Goal: Information Seeking & Learning: Learn about a topic

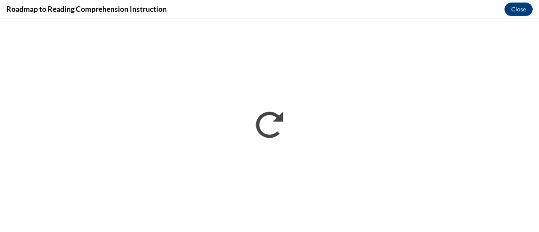
click at [242, 12] on div "Roadmap to Reading Comprehension Instruction Close" at bounding box center [269, 9] width 539 height 19
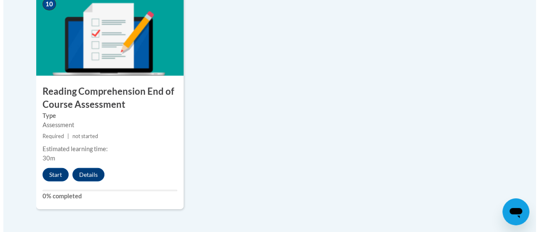
scroll to position [1017, 0]
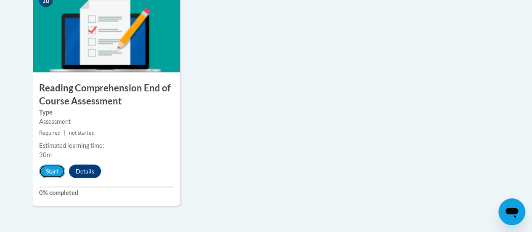
click at [49, 170] on button "Start" at bounding box center [52, 171] width 26 height 13
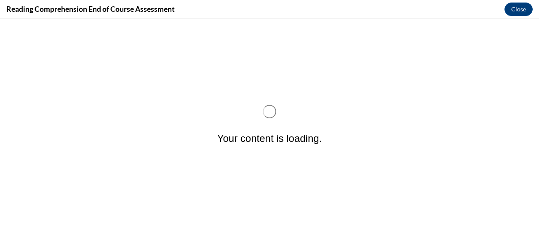
scroll to position [0, 0]
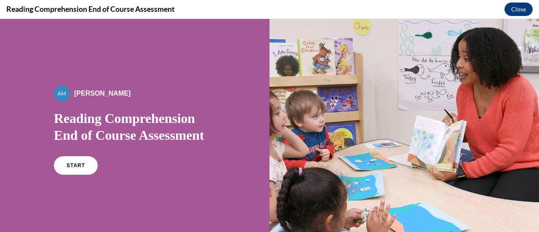
click at [80, 162] on link "START" at bounding box center [76, 165] width 44 height 19
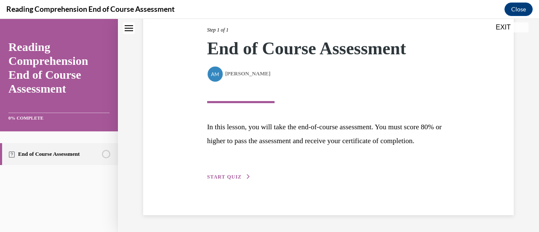
scroll to position [123, 0]
click at [217, 178] on span "START QUIZ" at bounding box center [224, 177] width 35 height 6
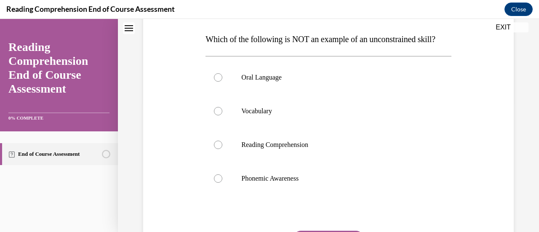
scroll to position [130, 0]
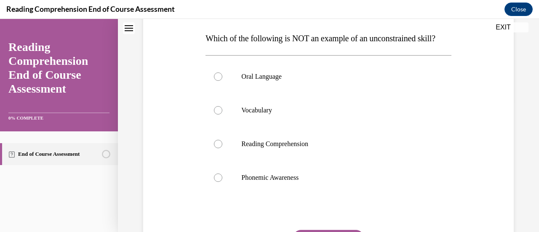
click at [220, 182] on div at bounding box center [218, 177] width 8 height 8
click at [220, 182] on input "Phonemic Awareness" at bounding box center [218, 177] width 8 height 8
radio input "true"
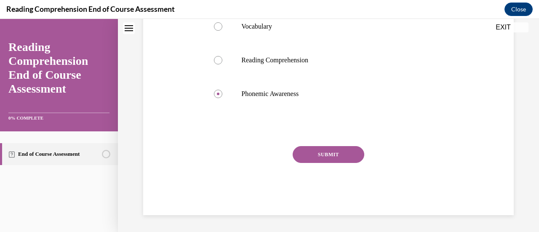
click at [341, 152] on button "SUBMIT" at bounding box center [329, 154] width 72 height 17
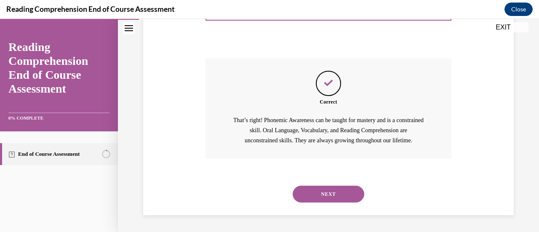
scroll to position [319, 0]
click at [313, 191] on button "NEXT" at bounding box center [329, 194] width 72 height 17
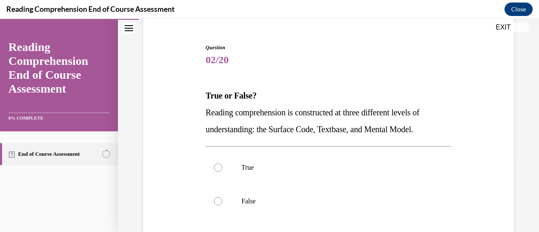
scroll to position [74, 0]
click at [217, 168] on div at bounding box center [218, 167] width 8 height 8
click at [217, 168] on input "True" at bounding box center [218, 167] width 8 height 8
radio input "true"
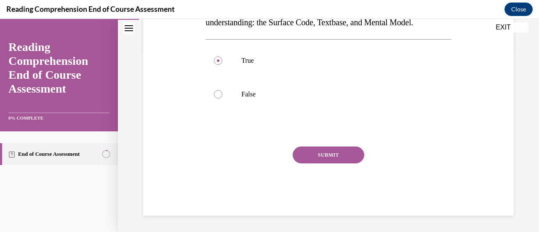
click at [341, 157] on button "SUBMIT" at bounding box center [329, 154] width 72 height 17
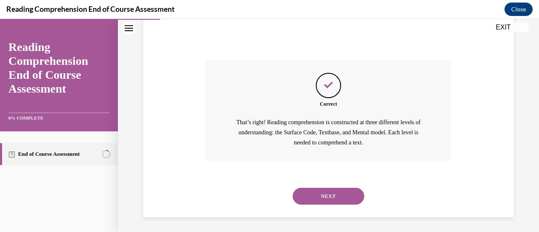
scroll to position [268, 0]
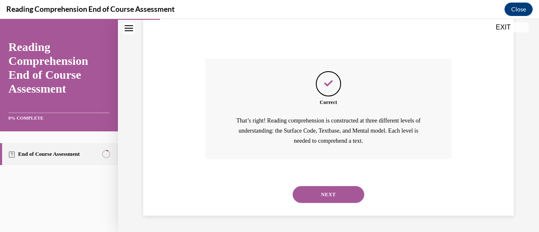
click at [317, 192] on button "NEXT" at bounding box center [329, 194] width 72 height 17
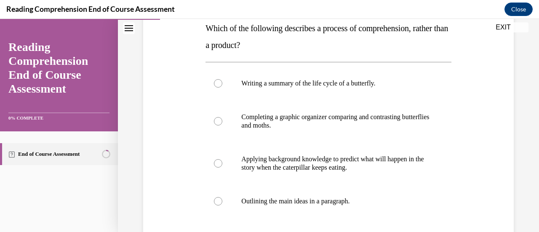
scroll to position [142, 0]
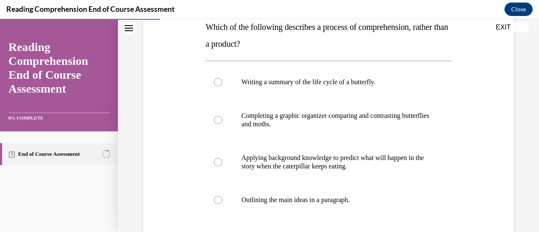
click at [217, 162] on div at bounding box center [218, 162] width 8 height 8
click at [217, 162] on input "Applying background knowledge to predict what will happen in the story when the…" at bounding box center [218, 162] width 8 height 8
radio input "true"
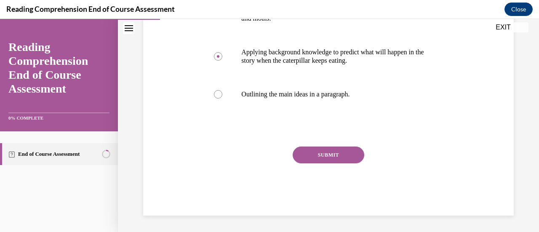
click at [335, 152] on button "SUBMIT" at bounding box center [329, 154] width 72 height 17
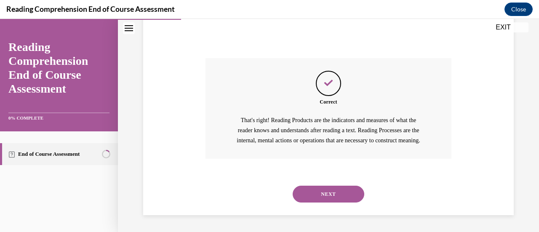
scroll to position [346, 0]
click at [330, 197] on button "NEXT" at bounding box center [329, 194] width 72 height 17
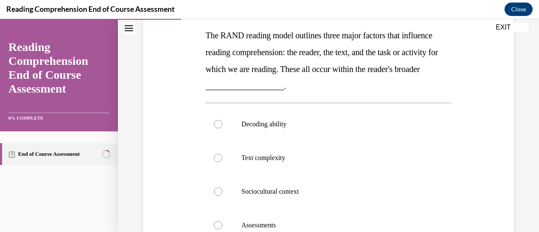
scroll to position [134, 0]
click at [218, 191] on div at bounding box center [218, 191] width 8 height 8
click at [218, 191] on input "Sociocultural context" at bounding box center [218, 191] width 8 height 8
radio input "true"
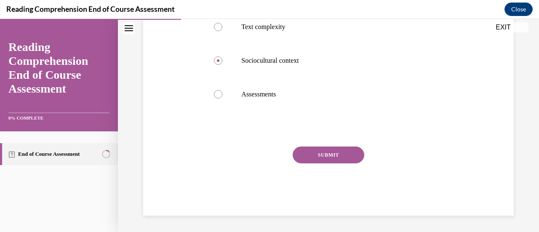
click at [348, 159] on button "SUBMIT" at bounding box center [329, 154] width 72 height 17
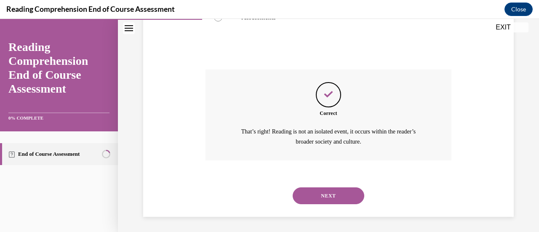
scroll to position [342, 0]
click at [331, 193] on button "NEXT" at bounding box center [329, 194] width 72 height 17
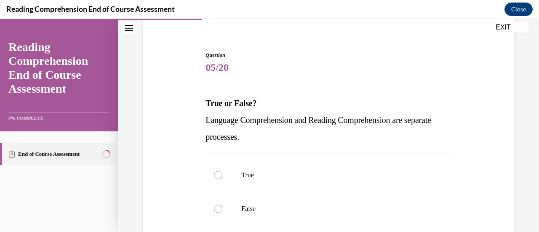
scroll to position [69, 0]
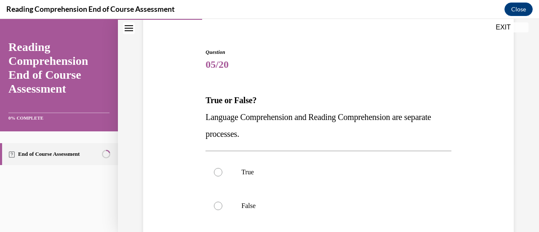
click at [220, 206] on div at bounding box center [218, 206] width 8 height 8
click at [220, 206] on input "False" at bounding box center [218, 206] width 8 height 8
radio input "true"
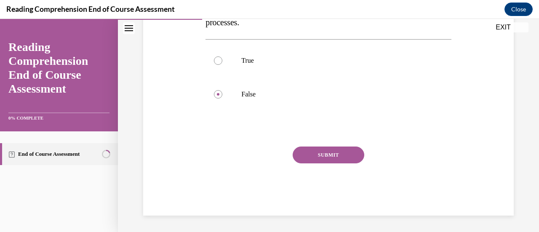
click at [346, 160] on button "SUBMIT" at bounding box center [329, 154] width 72 height 17
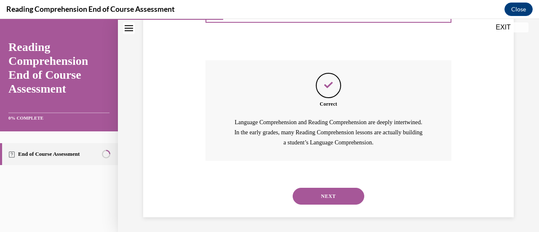
scroll to position [268, 0]
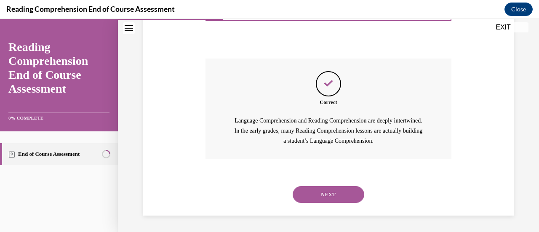
click at [326, 190] on button "NEXT" at bounding box center [329, 194] width 72 height 17
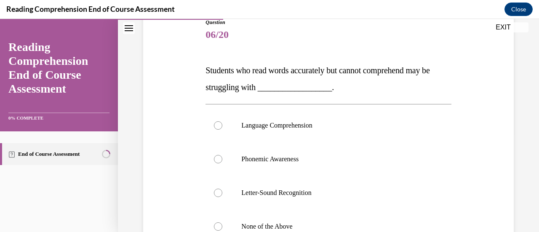
scroll to position [118, 0]
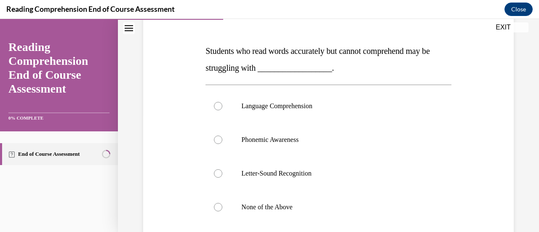
click at [219, 108] on div at bounding box center [218, 106] width 8 height 8
click at [219, 108] on input "Language Comprehension" at bounding box center [218, 106] width 8 height 8
radio input "true"
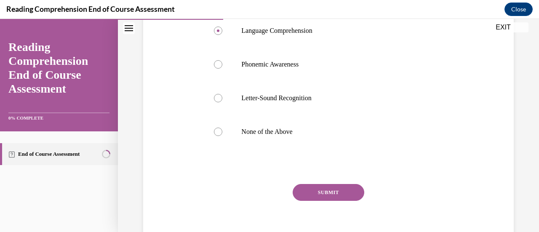
scroll to position [231, 0]
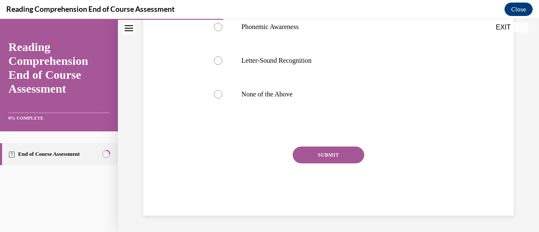
click at [344, 153] on button "SUBMIT" at bounding box center [329, 154] width 72 height 17
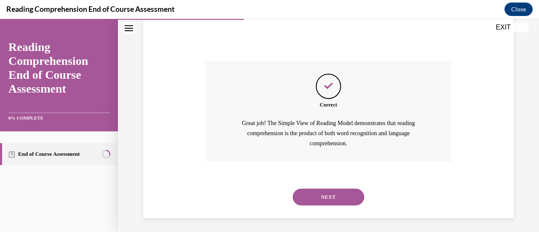
scroll to position [319, 0]
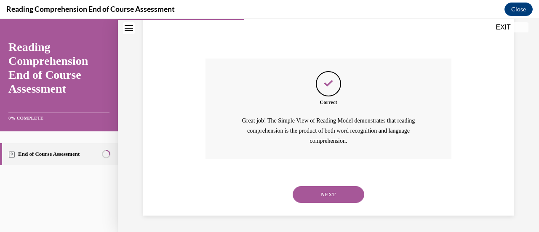
click at [322, 190] on button "NEXT" at bounding box center [329, 194] width 72 height 17
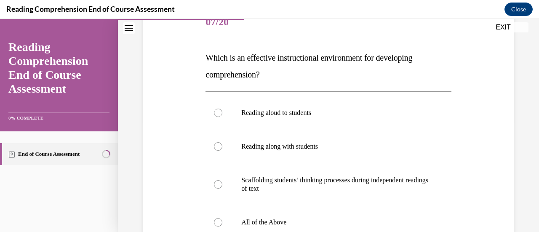
scroll to position [115, 0]
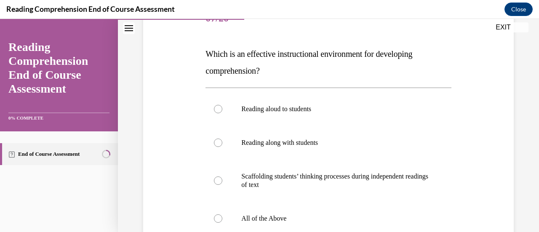
click at [217, 218] on div at bounding box center [218, 218] width 8 height 8
click at [217, 218] on input "All of the Above" at bounding box center [218, 218] width 8 height 8
radio input "true"
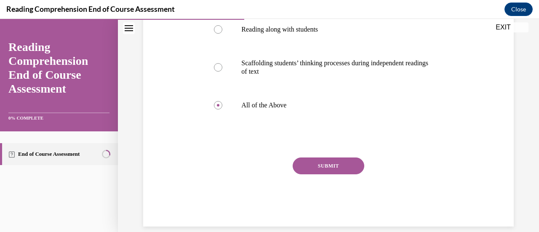
scroll to position [239, 0]
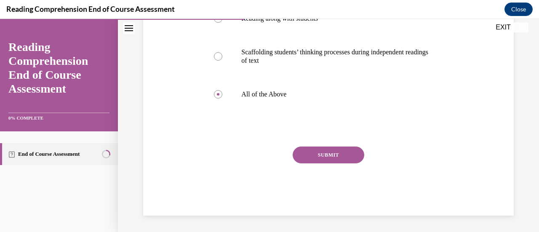
click at [312, 160] on button "SUBMIT" at bounding box center [329, 154] width 72 height 17
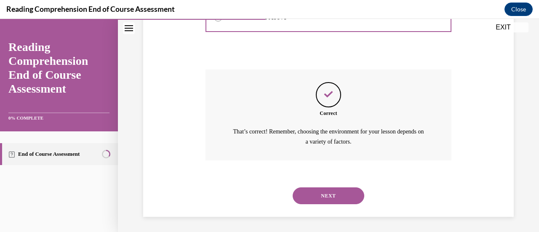
scroll to position [317, 0]
click at [318, 198] on button "NEXT" at bounding box center [329, 194] width 72 height 17
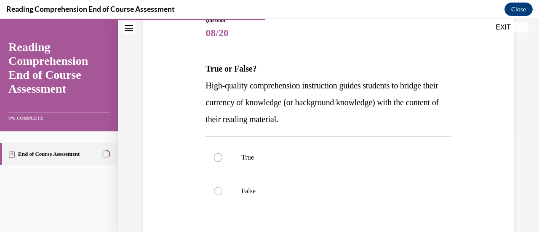
scroll to position [101, 0]
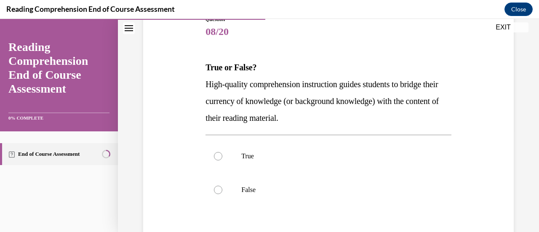
click at [220, 156] on div at bounding box center [218, 156] width 8 height 8
click at [220, 156] on input "True" at bounding box center [218, 156] width 8 height 8
radio input "true"
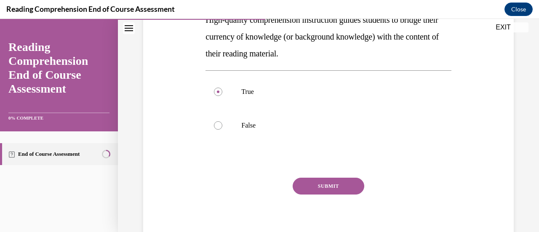
scroll to position [197, 0]
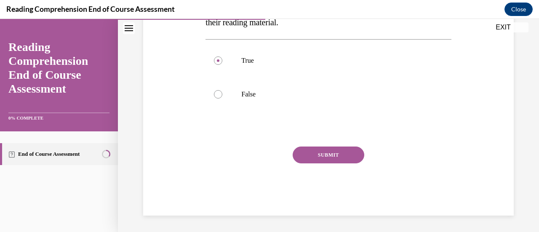
click at [344, 157] on button "SUBMIT" at bounding box center [329, 154] width 72 height 17
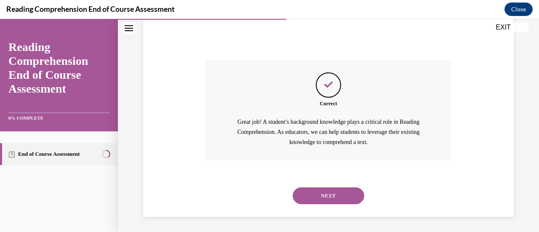
scroll to position [285, 0]
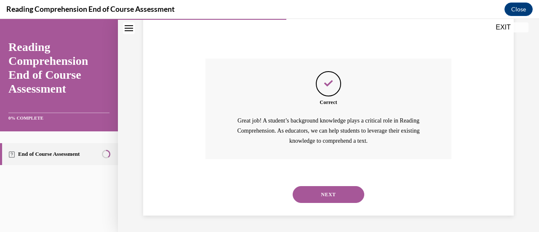
click at [341, 195] on button "NEXT" at bounding box center [329, 194] width 72 height 17
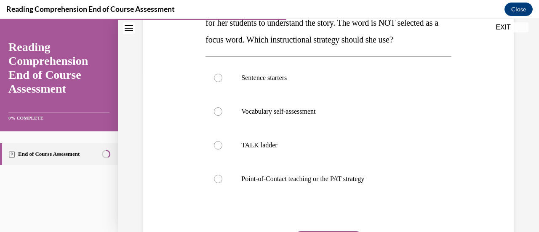
scroll to position [163, 0]
click at [216, 178] on div at bounding box center [218, 178] width 8 height 8
click at [216, 178] on input "Point-of-Contact teaching or the PAT strategy" at bounding box center [218, 178] width 8 height 8
radio input "true"
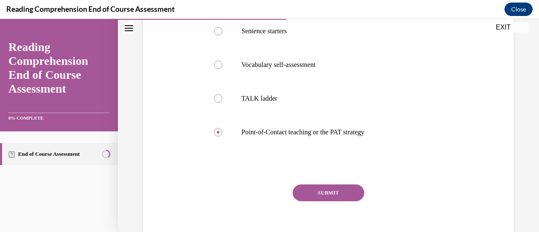
scroll to position [248, 0]
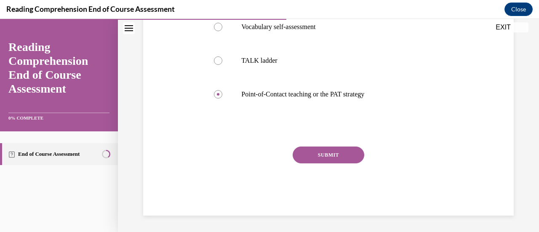
click at [333, 155] on button "SUBMIT" at bounding box center [329, 154] width 72 height 17
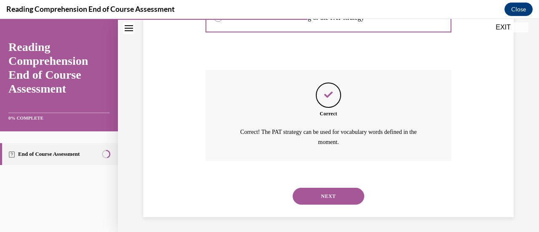
scroll to position [325, 0]
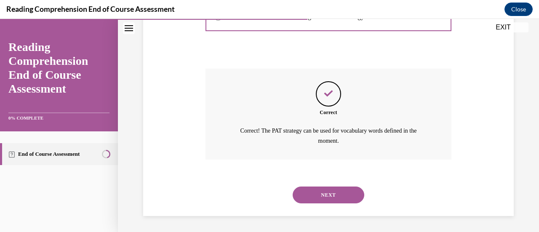
click at [321, 200] on button "NEXT" at bounding box center [329, 194] width 72 height 17
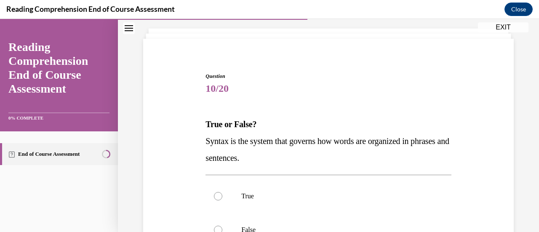
scroll to position [56, 0]
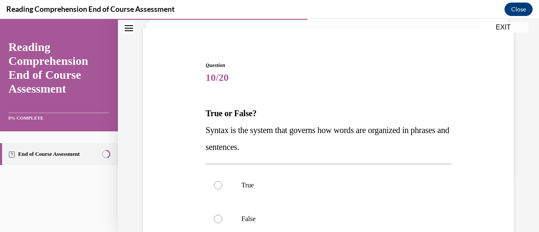
click at [216, 187] on div at bounding box center [218, 185] width 8 height 8
click at [216, 187] on input "True" at bounding box center [218, 185] width 8 height 8
radio input "true"
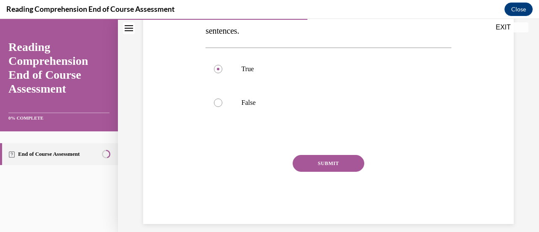
scroll to position [175, 0]
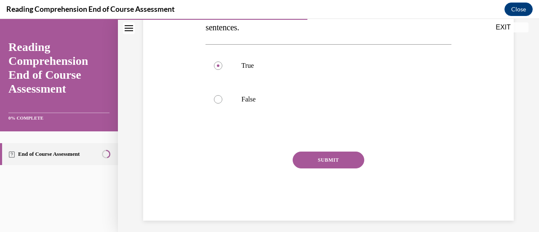
click at [351, 166] on button "SUBMIT" at bounding box center [329, 160] width 72 height 17
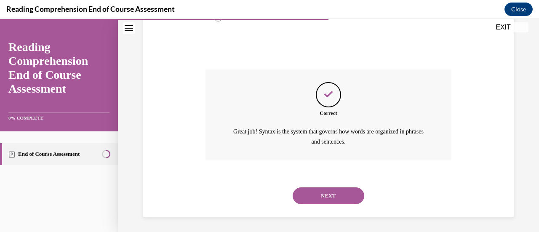
scroll to position [258, 0]
click at [314, 192] on button "NEXT" at bounding box center [329, 194] width 72 height 17
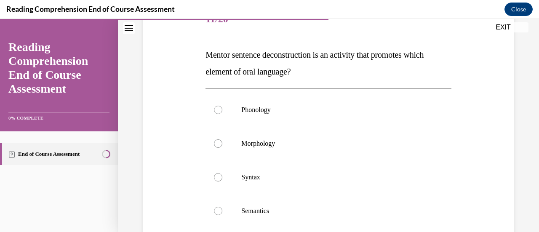
scroll to position [117, 0]
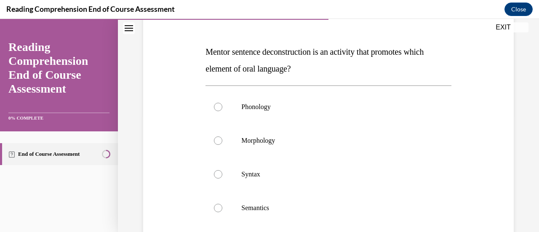
click at [219, 173] on div at bounding box center [218, 174] width 8 height 8
click at [219, 173] on input "Syntax" at bounding box center [218, 174] width 8 height 8
radio input "true"
click at [531, 138] on div "Question 11/20 Mentor sentence deconstruction is an activity that promotes whic…" at bounding box center [328, 137] width 421 height 418
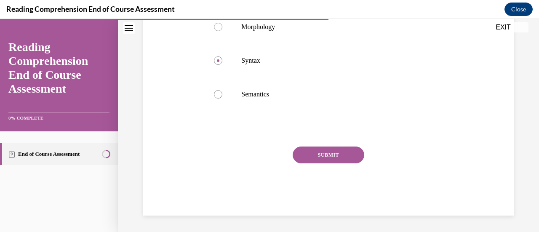
click at [351, 155] on button "SUBMIT" at bounding box center [329, 154] width 72 height 17
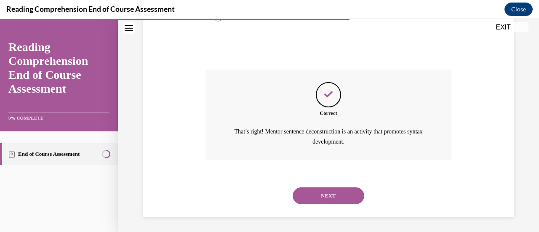
scroll to position [309, 0]
click at [330, 192] on button "NEXT" at bounding box center [329, 194] width 72 height 17
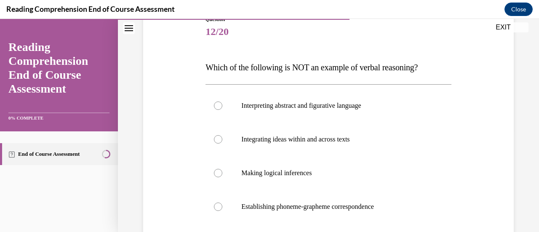
scroll to position [103, 0]
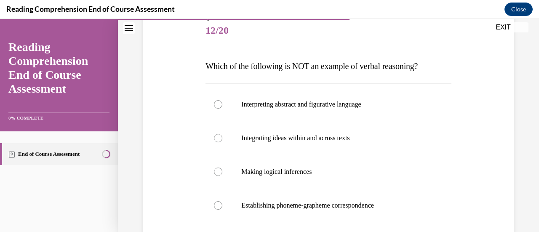
click at [220, 204] on div at bounding box center [218, 205] width 8 height 8
click at [220, 204] on input "Establishing phoneme-grapheme correspondence" at bounding box center [218, 205] width 8 height 8
radio input "true"
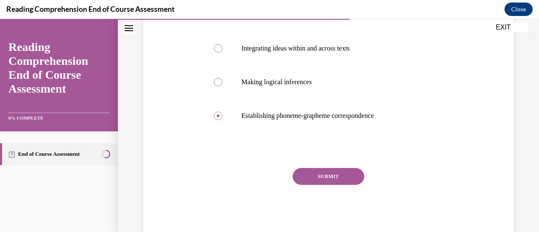
scroll to position [198, 0]
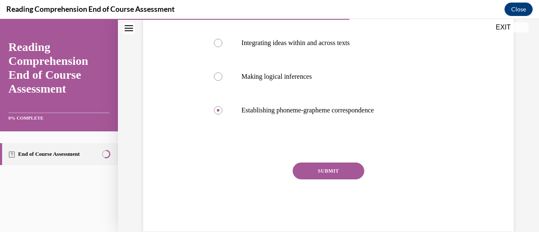
click at [323, 168] on button "SUBMIT" at bounding box center [329, 170] width 72 height 17
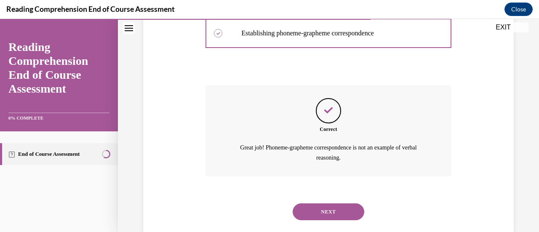
scroll to position [292, 0]
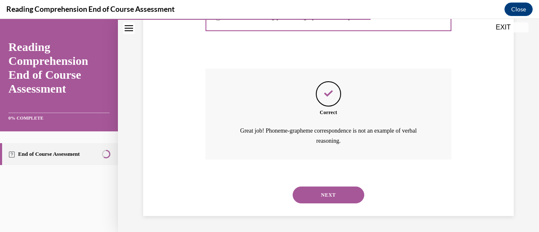
click at [331, 198] on button "NEXT" at bounding box center [329, 194] width 72 height 17
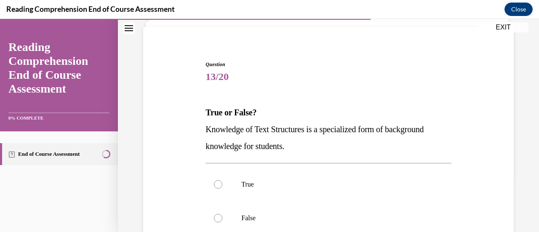
scroll to position [58, 0]
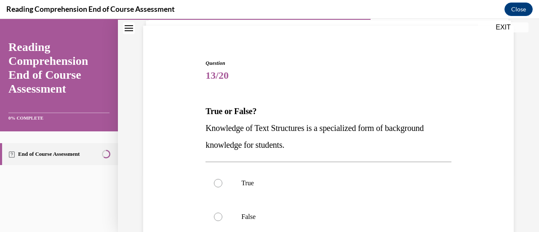
click at [217, 184] on div at bounding box center [218, 183] width 8 height 8
click at [217, 184] on input "True" at bounding box center [218, 183] width 8 height 8
radio input "true"
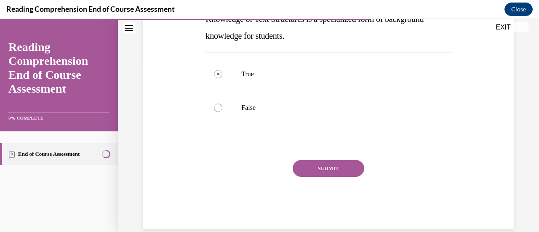
scroll to position [180, 0]
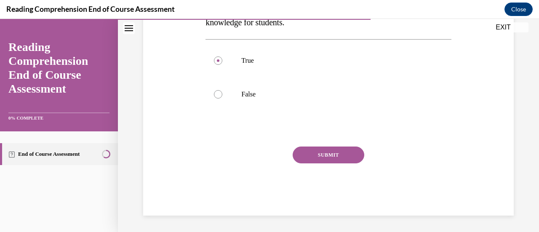
click at [346, 156] on button "SUBMIT" at bounding box center [329, 154] width 72 height 17
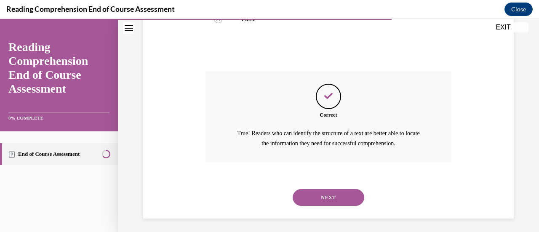
scroll to position [258, 0]
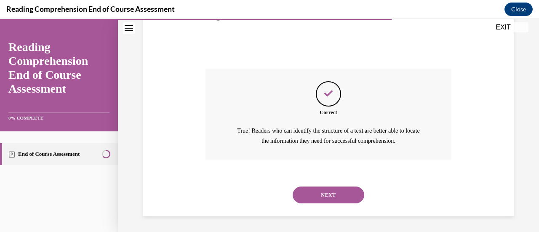
click at [327, 198] on button "NEXT" at bounding box center [329, 194] width 72 height 17
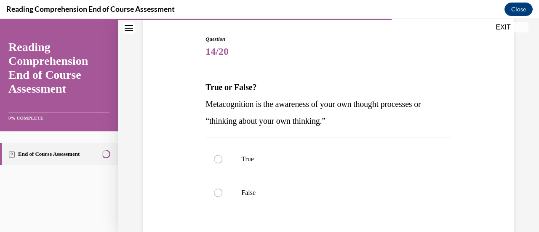
scroll to position [82, 0]
click at [217, 160] on div at bounding box center [218, 158] width 8 height 8
click at [217, 160] on input "True" at bounding box center [218, 158] width 8 height 8
radio input "true"
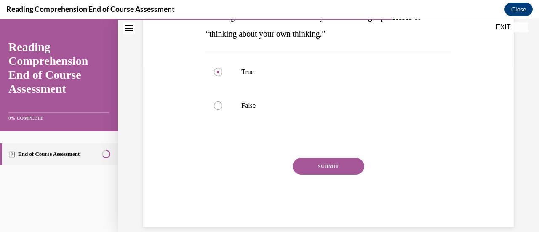
scroll to position [180, 0]
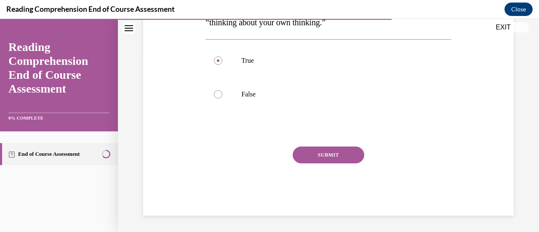
click at [342, 158] on button "SUBMIT" at bounding box center [329, 154] width 72 height 17
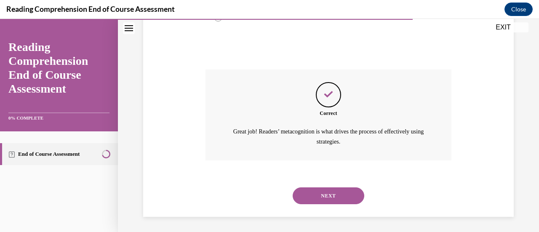
scroll to position [258, 0]
click at [320, 197] on button "NEXT" at bounding box center [329, 194] width 72 height 17
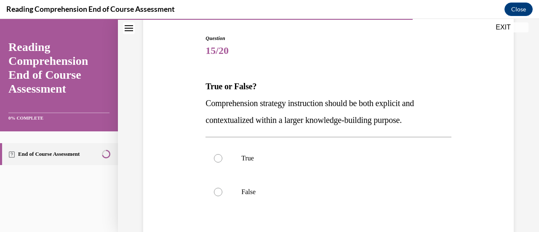
scroll to position [83, 0]
click at [218, 157] on div at bounding box center [218, 157] width 8 height 8
click at [218, 157] on input "True" at bounding box center [218, 157] width 8 height 8
radio input "true"
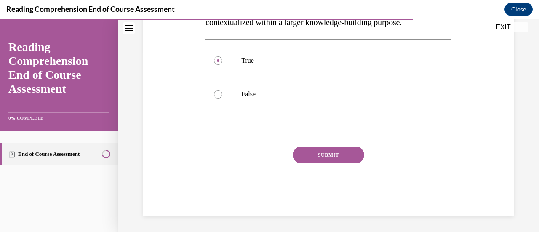
click at [331, 157] on button "SUBMIT" at bounding box center [329, 154] width 72 height 17
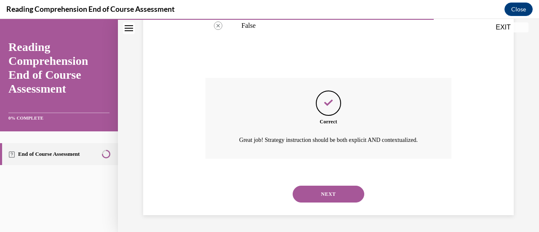
scroll to position [258, 0]
click at [330, 200] on button "NEXT" at bounding box center [329, 194] width 72 height 17
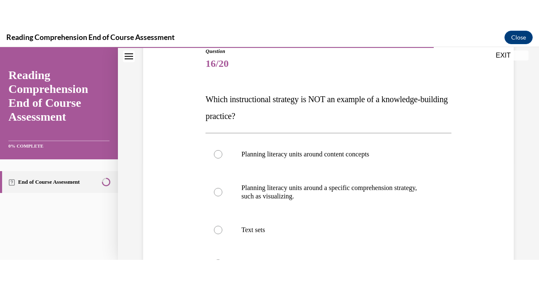
scroll to position [99, 0]
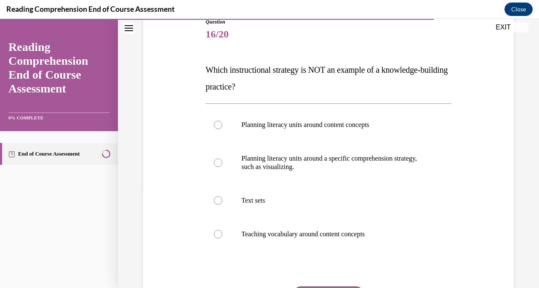
click at [216, 205] on label "Text sets" at bounding box center [327, 201] width 245 height 34
click at [216, 205] on input "Text sets" at bounding box center [218, 201] width 8 height 8
radio input "true"
click at [220, 166] on label "Planning literacy units around a specific comprehension strategy, such as visua…" at bounding box center [327, 163] width 245 height 42
click at [220, 166] on input "Planning literacy units around a specific comprehension strategy, such as visua…" at bounding box center [218, 163] width 8 height 8
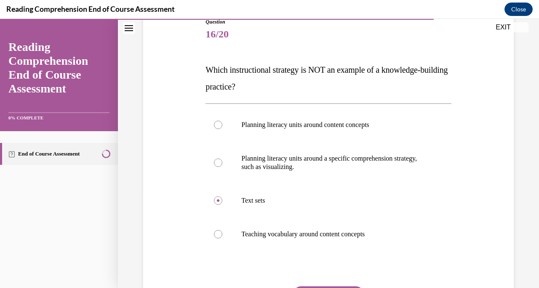
radio input "true"
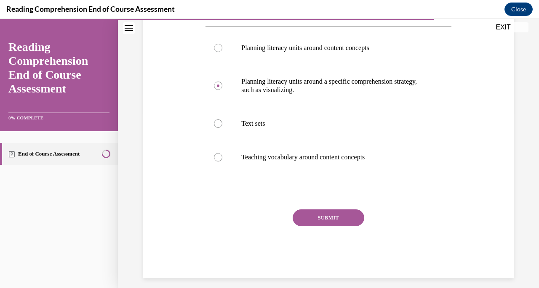
scroll to position [183, 0]
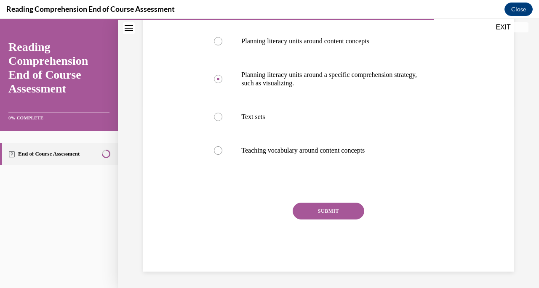
click at [334, 207] on button "SUBMIT" at bounding box center [329, 211] width 72 height 17
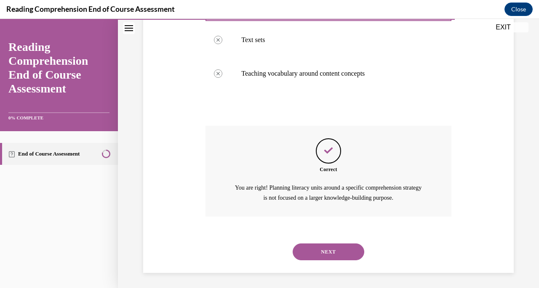
scroll to position [261, 0]
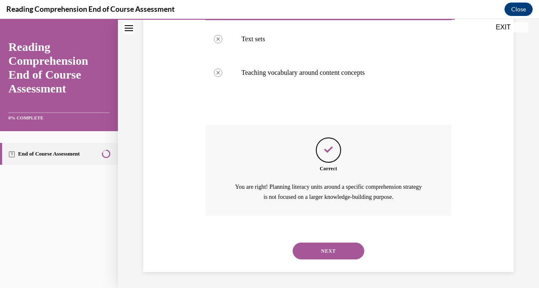
click at [324, 232] on button "NEXT" at bounding box center [329, 251] width 72 height 17
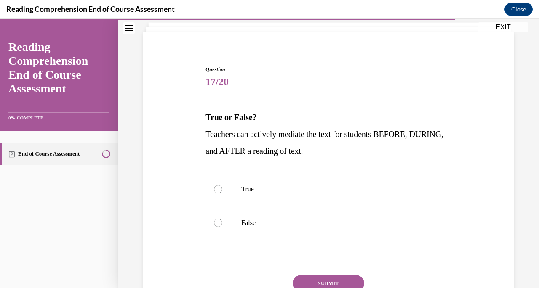
scroll to position [53, 0]
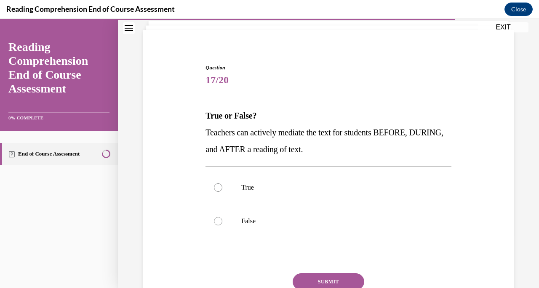
click at [220, 186] on div at bounding box center [218, 188] width 8 height 8
click at [220, 186] on input "True" at bounding box center [218, 188] width 8 height 8
radio input "true"
click at [352, 232] on button "SUBMIT" at bounding box center [329, 282] width 72 height 17
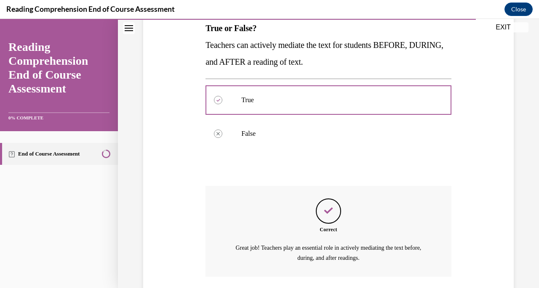
scroll to position [202, 0]
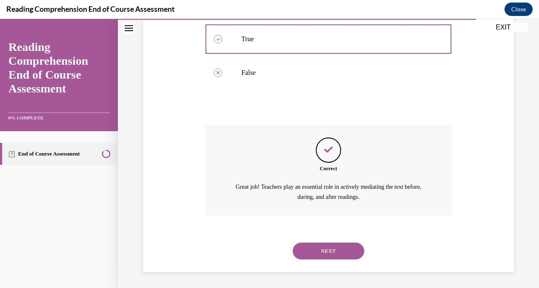
click at [343, 232] on button "NEXT" at bounding box center [329, 251] width 72 height 17
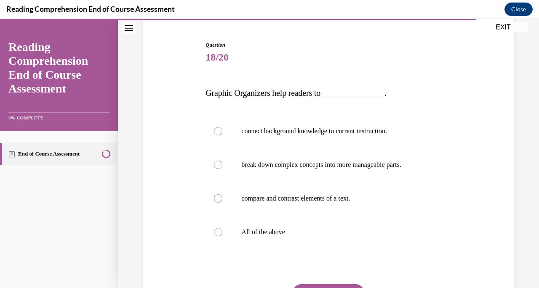
scroll to position [77, 0]
click at [218, 232] on label "All of the above" at bounding box center [327, 232] width 245 height 34
click at [218, 232] on input "All of the above" at bounding box center [218, 231] width 8 height 8
radio input "true"
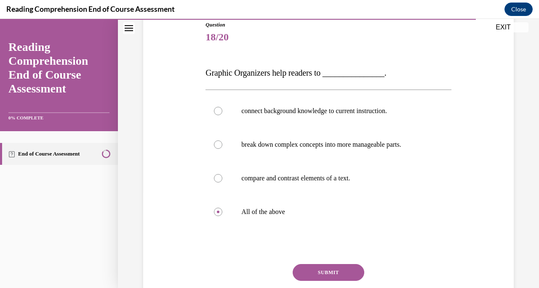
click at [328, 232] on button "SUBMIT" at bounding box center [329, 272] width 72 height 17
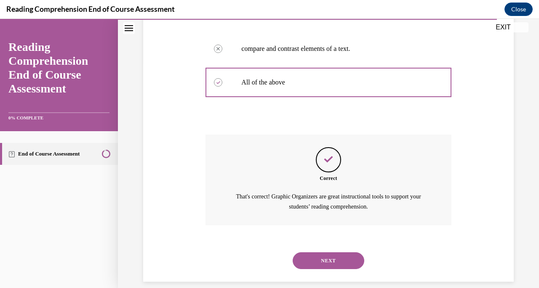
scroll to position [235, 0]
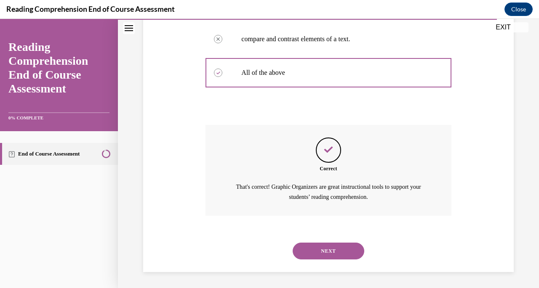
click at [332, 232] on div "NEXT" at bounding box center [327, 251] width 245 height 34
click at [330, 232] on button "NEXT" at bounding box center [329, 251] width 72 height 17
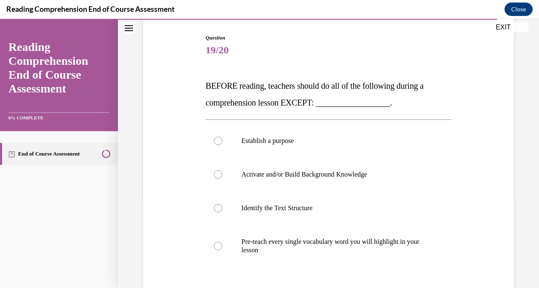
scroll to position [84, 0]
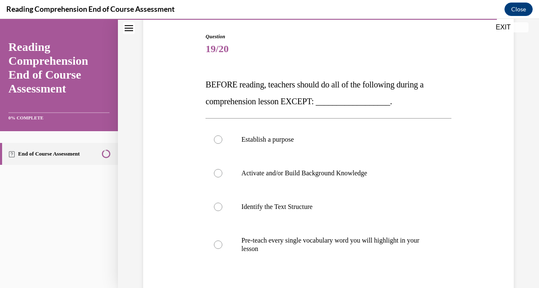
click at [218, 232] on div at bounding box center [218, 245] width 8 height 8
click at [218, 232] on input "Pre-teach every single vocabulary word you will highlight in your lesson" at bounding box center [218, 245] width 8 height 8
radio input "true"
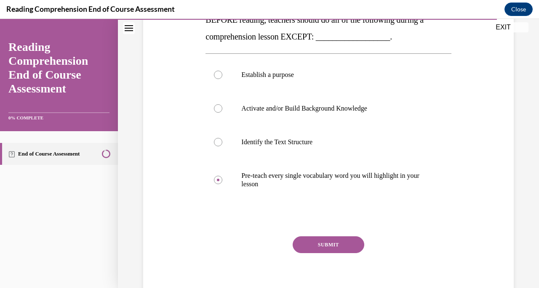
click at [351, 232] on button "SUBMIT" at bounding box center [329, 245] width 72 height 17
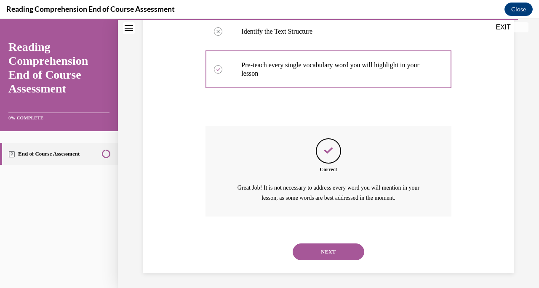
scroll to position [261, 0]
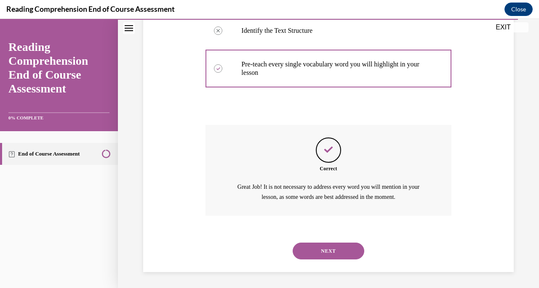
click at [335, 232] on button "NEXT" at bounding box center [329, 251] width 72 height 17
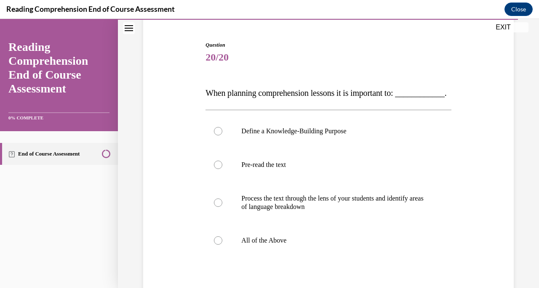
scroll to position [77, 0]
click at [218, 232] on div at bounding box center [218, 240] width 8 height 8
click at [218, 232] on input "All of the Above" at bounding box center [218, 240] width 8 height 8
radio input "true"
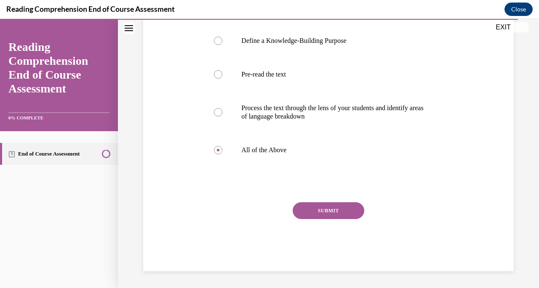
scroll to position [174, 0]
click at [361, 221] on div "SUBMIT" at bounding box center [327, 223] width 245 height 42
click at [338, 209] on div "Question 20/20 When planning comprehension lessons it is important to: ________…" at bounding box center [327, 111] width 245 height 321
click at [334, 218] on button "SUBMIT" at bounding box center [329, 210] width 72 height 17
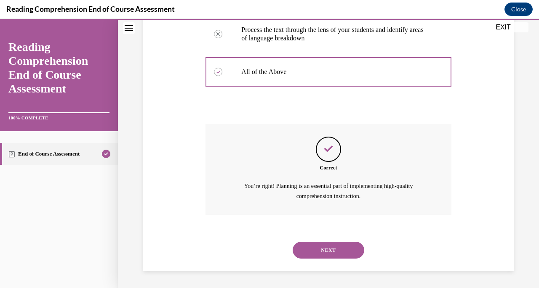
scroll to position [261, 0]
click at [327, 232] on button "NEXT" at bounding box center [329, 250] width 72 height 17
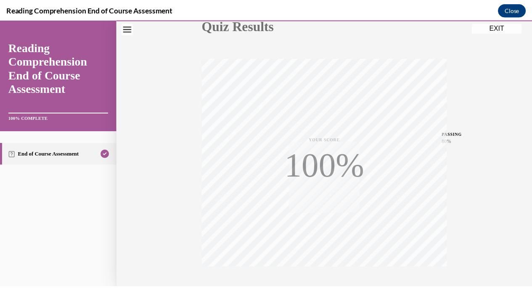
scroll to position [162, 0]
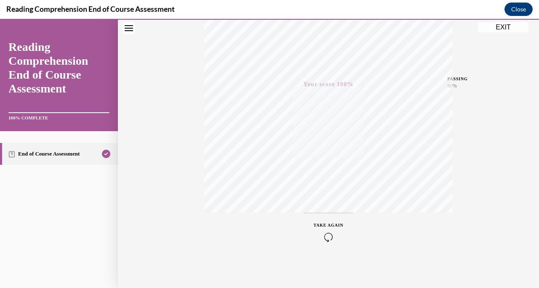
click at [509, 31] on button "EXIT" at bounding box center [503, 27] width 51 height 10
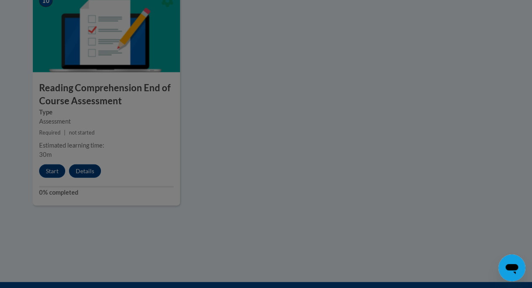
click at [229, 163] on div at bounding box center [266, 144] width 532 height 288
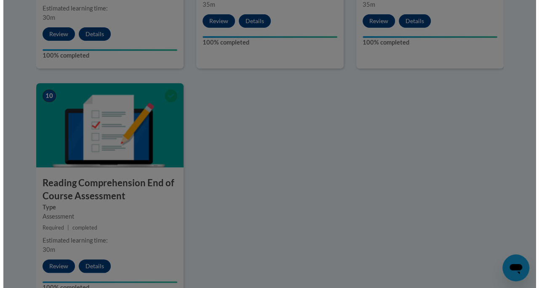
scroll to position [929, 0]
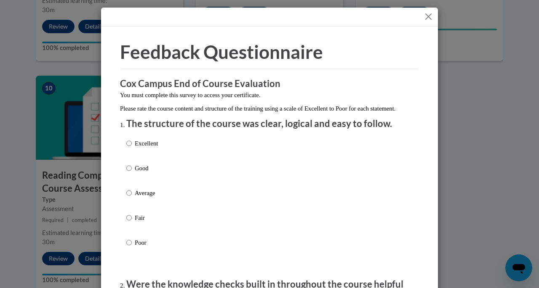
drag, startPoint x: 536, startPoint y: 215, endPoint x: 527, endPoint y: 202, distance: 15.2
click at [130, 155] on label "Excellent" at bounding box center [142, 150] width 32 height 23
click at [130, 148] on input "Excellent" at bounding box center [128, 143] width 5 height 9
radio input "true"
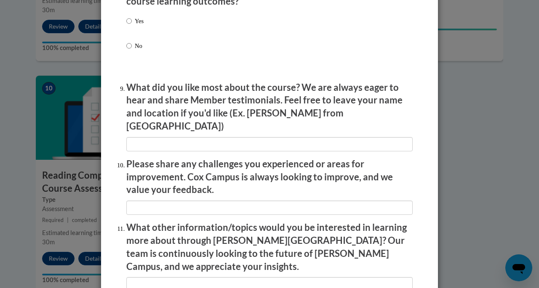
scroll to position [1462, 0]
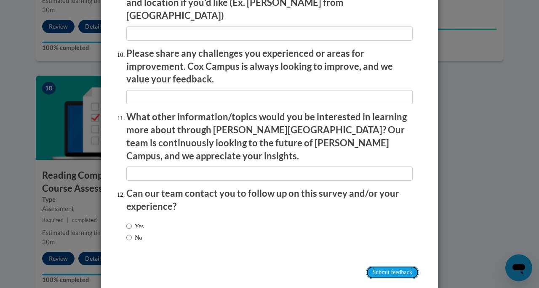
click at [383, 232] on input "Submit feedback" at bounding box center [392, 272] width 53 height 13
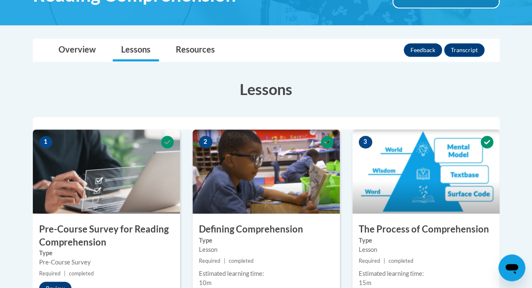
scroll to position [160, 0]
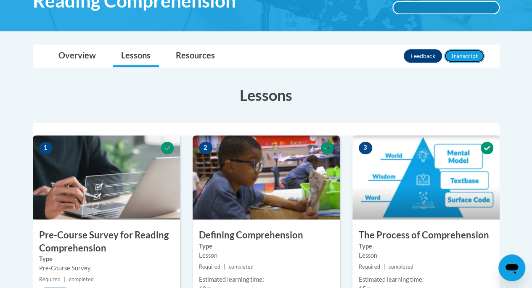
click at [466, 56] on button "Transcript" at bounding box center [465, 55] width 40 height 13
